Goal: Transaction & Acquisition: Download file/media

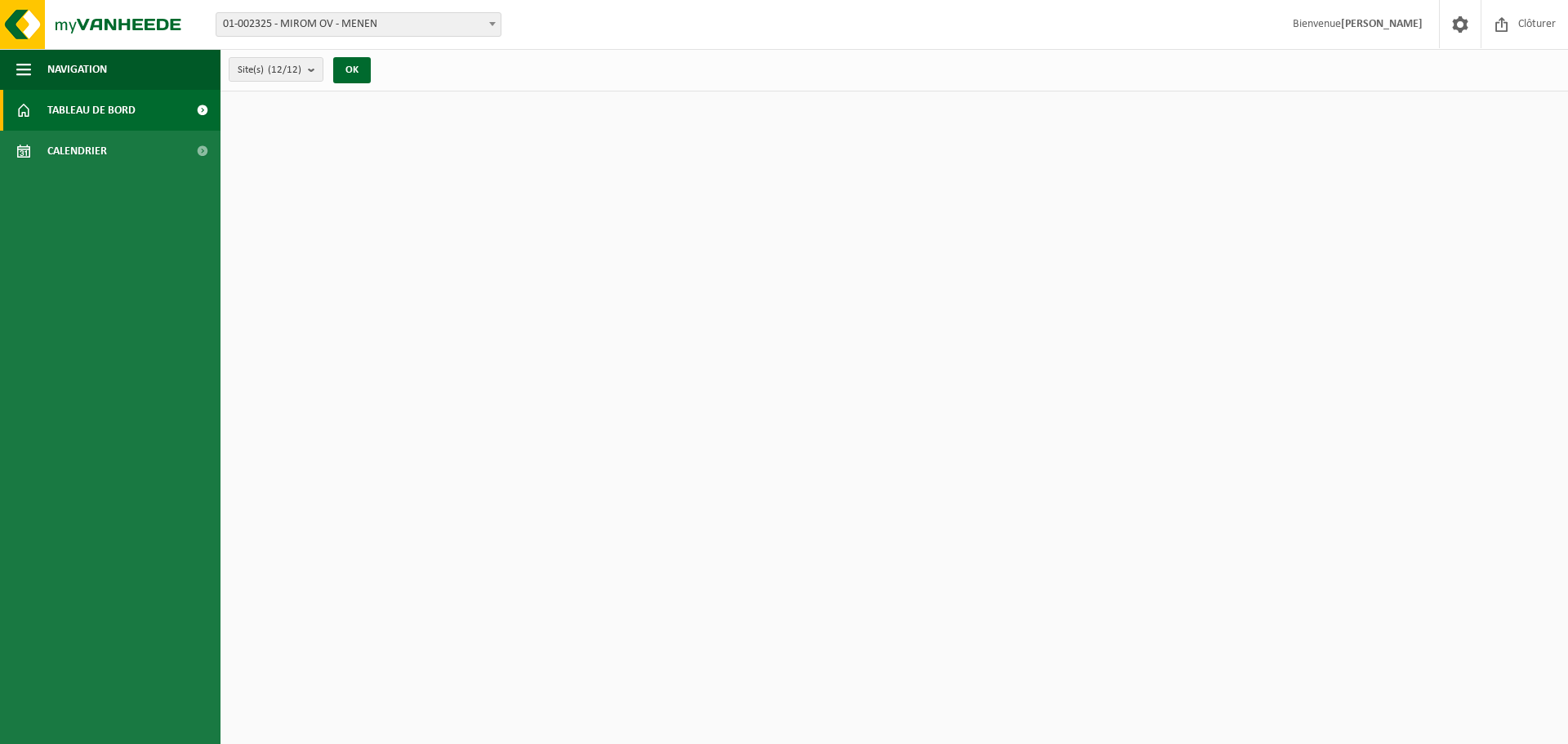
click at [442, 17] on span "01-002325 - MIROM OV - MENEN" at bounding box center [358, 24] width 284 height 23
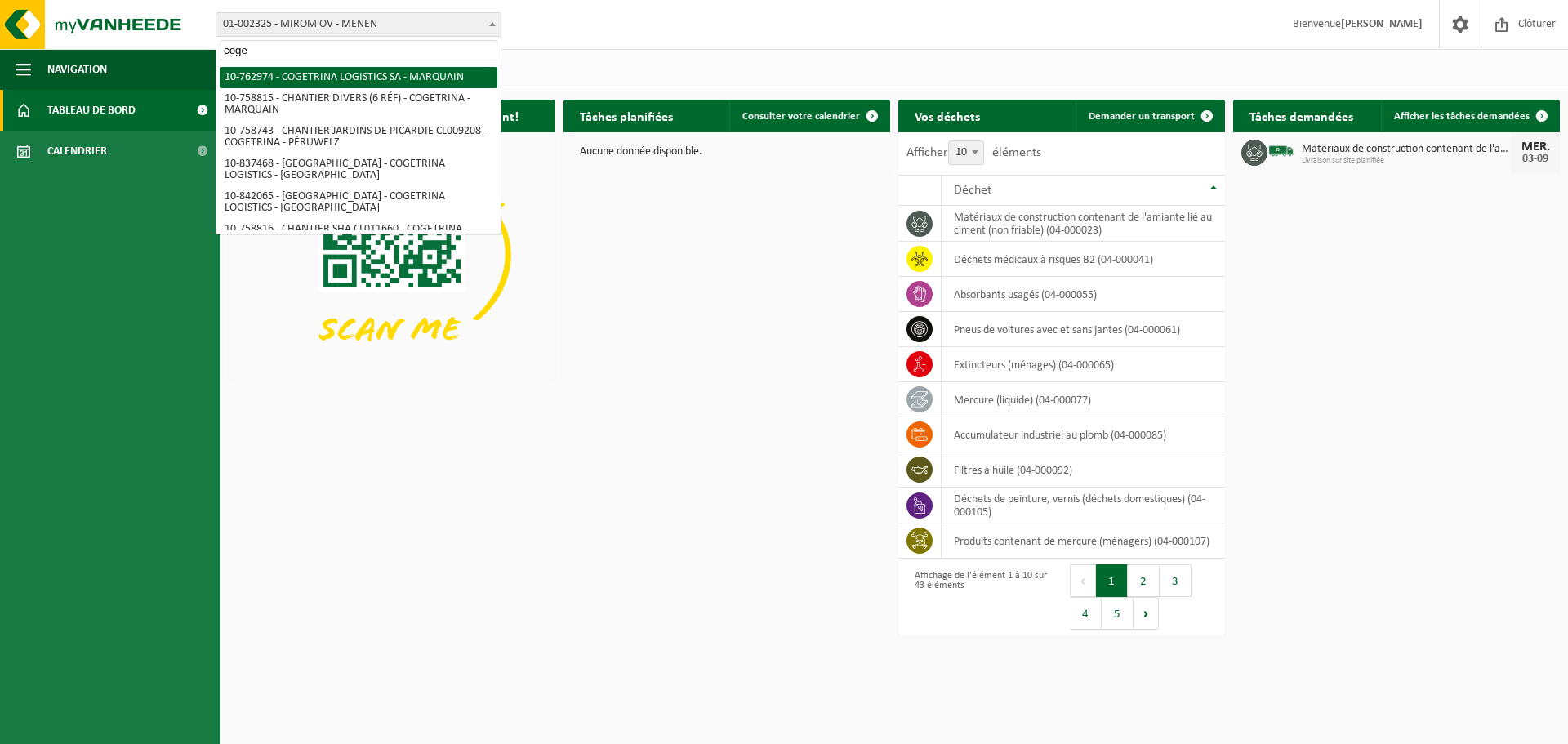
type input "coge"
select select "17600"
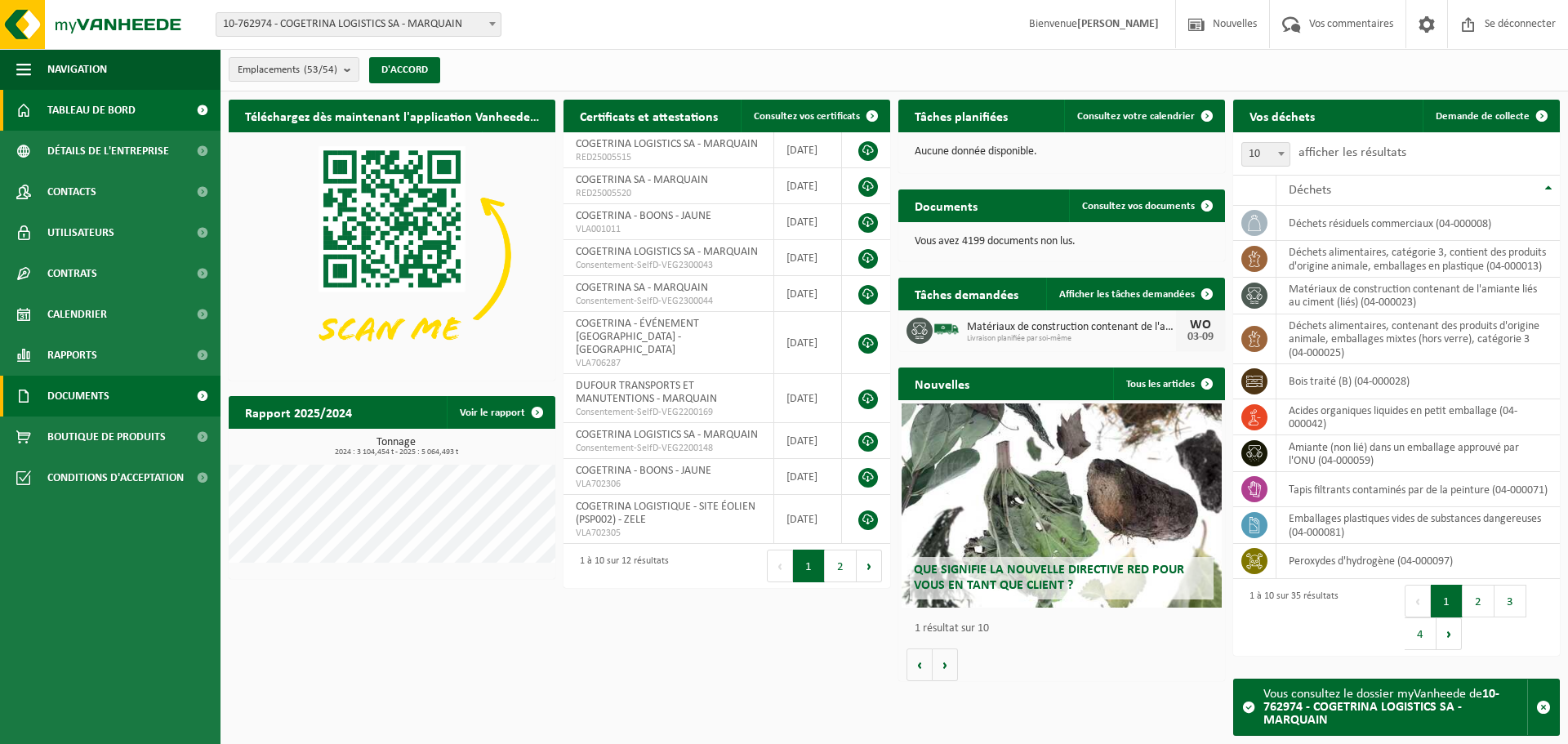
click at [88, 391] on font "Documents" at bounding box center [78, 397] width 62 height 12
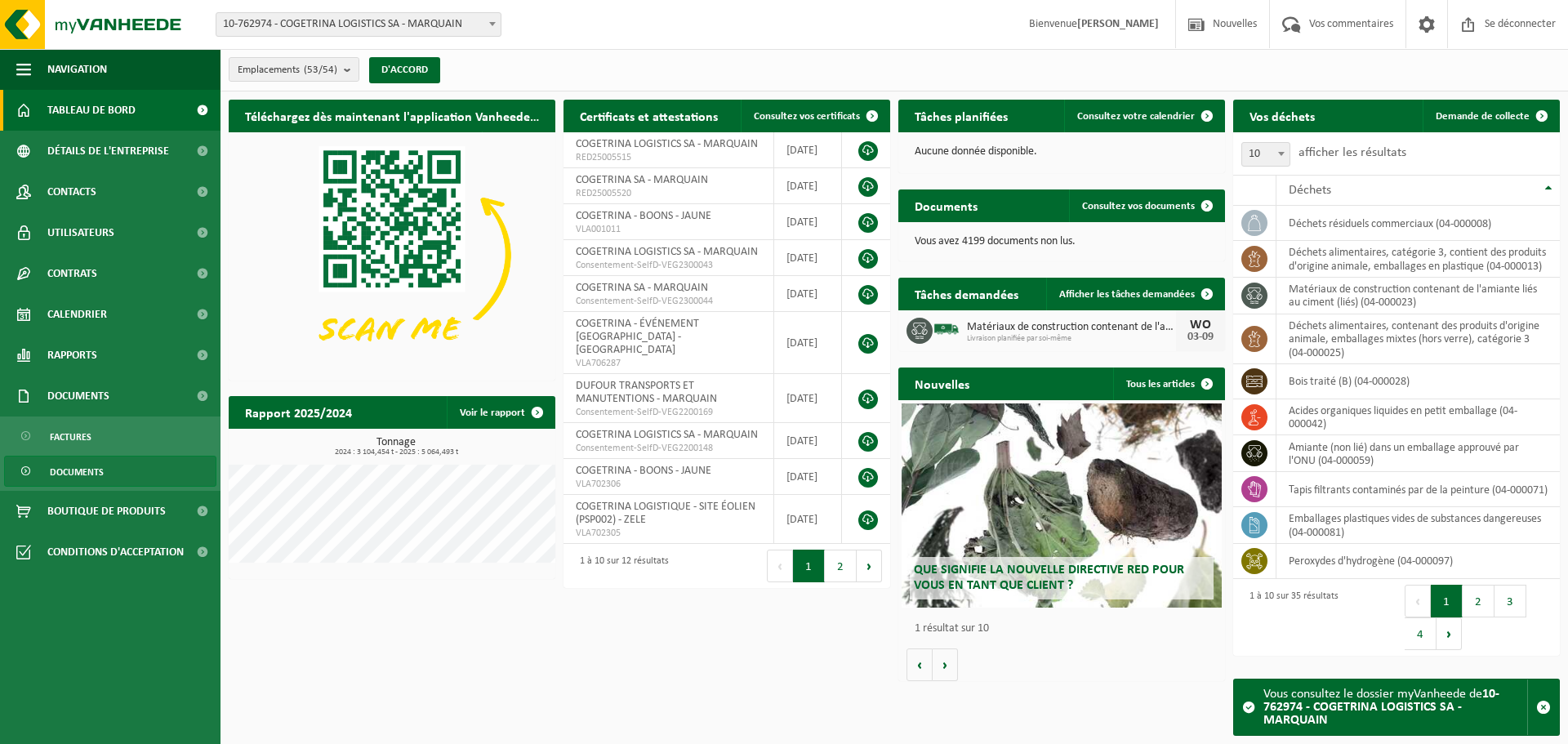
click at [58, 466] on span "Documents" at bounding box center [77, 471] width 54 height 31
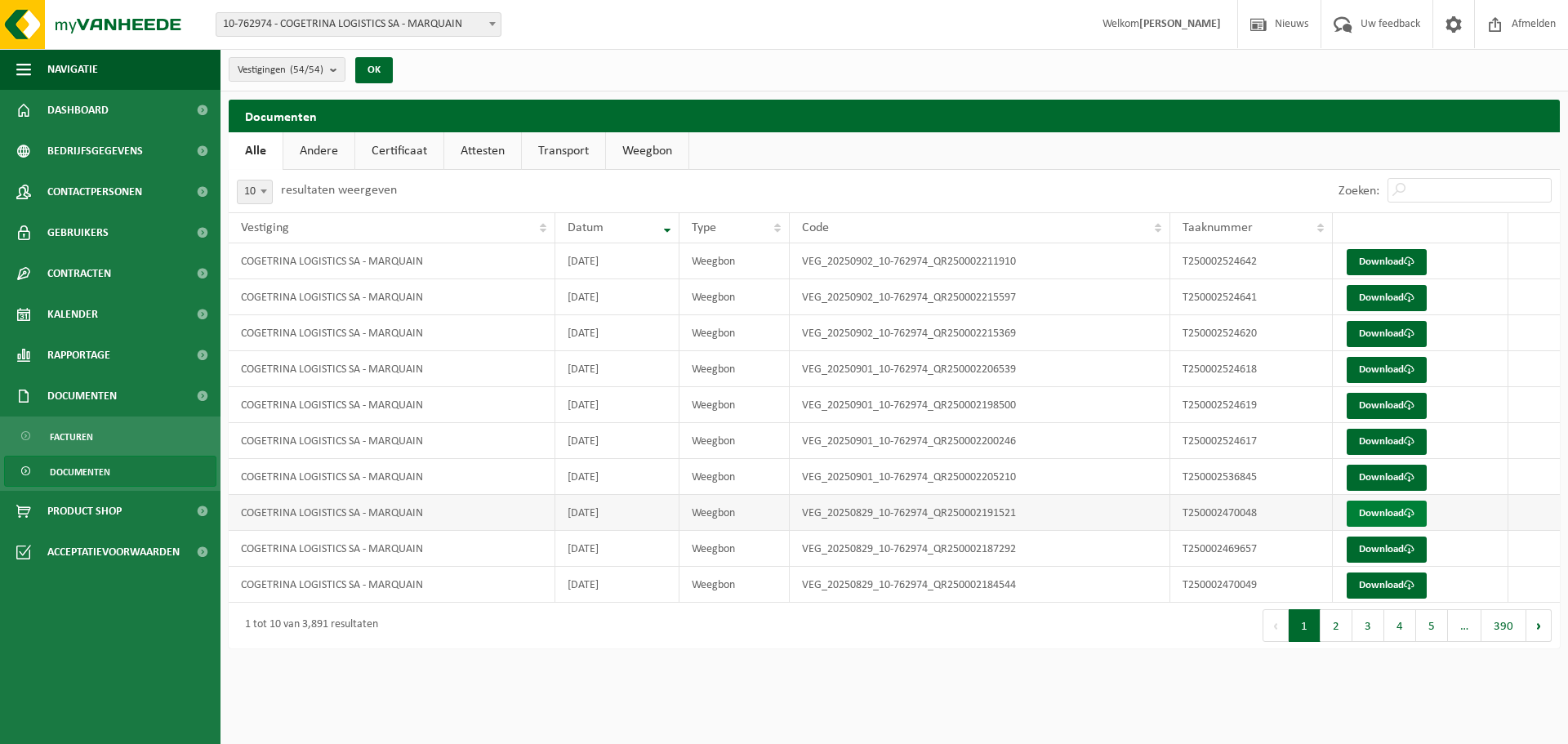
click at [1376, 509] on link "Download" at bounding box center [1386, 514] width 80 height 26
click at [1376, 542] on link "Download" at bounding box center [1386, 550] width 80 height 26
click at [1377, 592] on link "Download" at bounding box center [1386, 586] width 80 height 26
click at [1347, 618] on button "2" at bounding box center [1336, 625] width 31 height 32
click at [1380, 263] on link "Download" at bounding box center [1386, 262] width 80 height 26
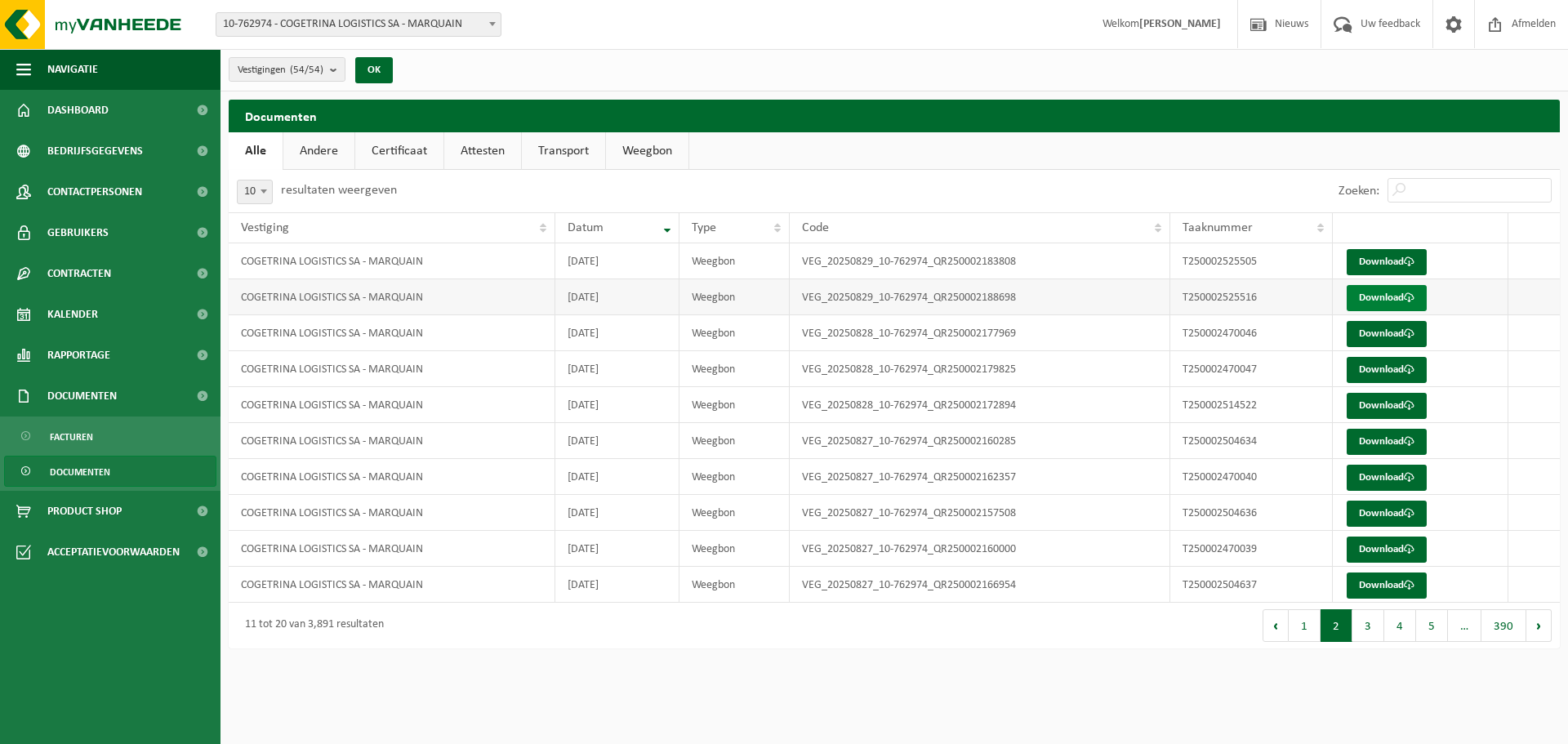
click at [1394, 297] on link "Download" at bounding box center [1386, 298] width 80 height 26
